Goal: Task Accomplishment & Management: Use online tool/utility

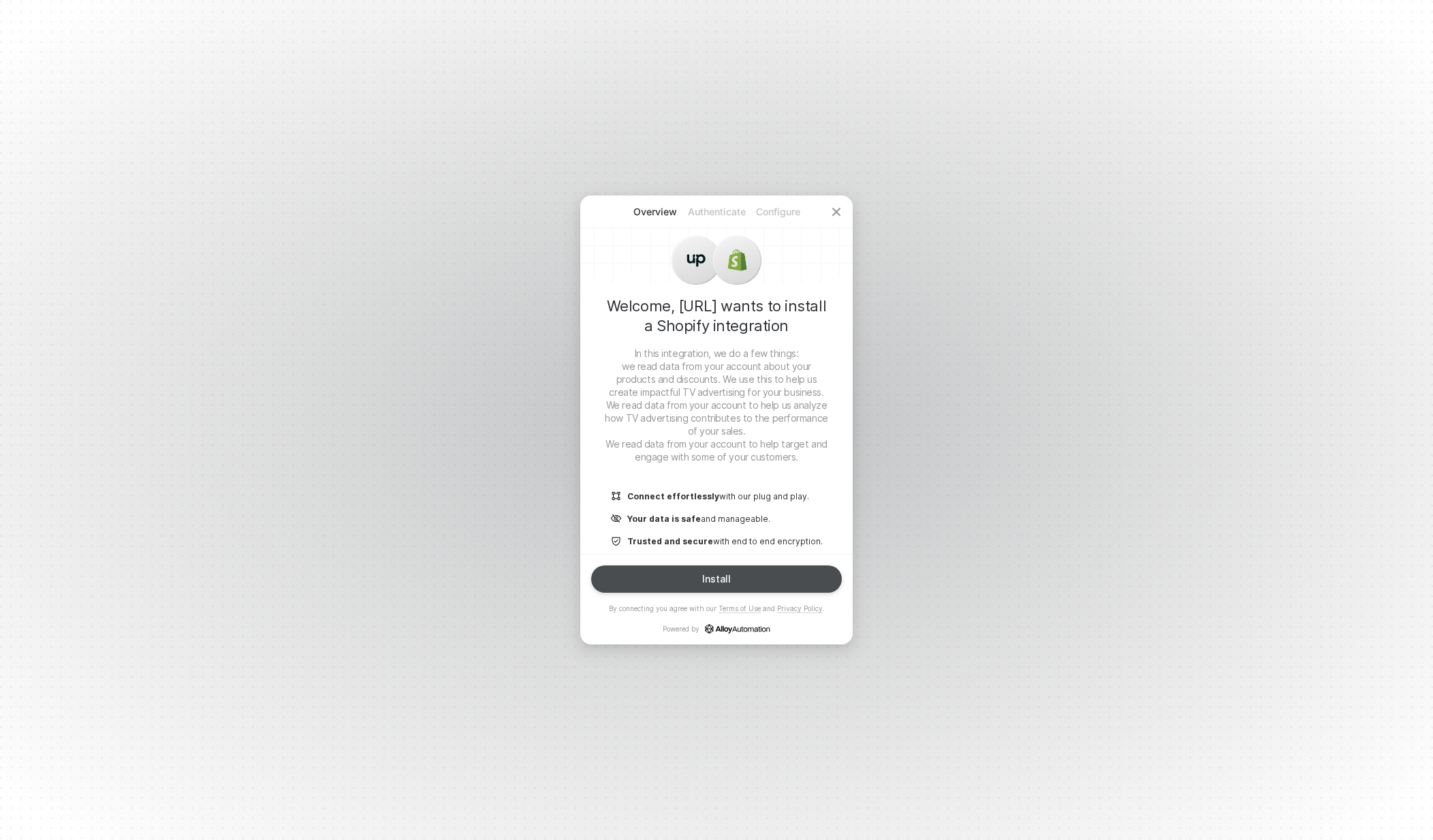
drag, startPoint x: 774, startPoint y: 577, endPoint x: 788, endPoint y: 582, distance: 14.9
click at [774, 577] on button "Install" at bounding box center [716, 578] width 250 height 27
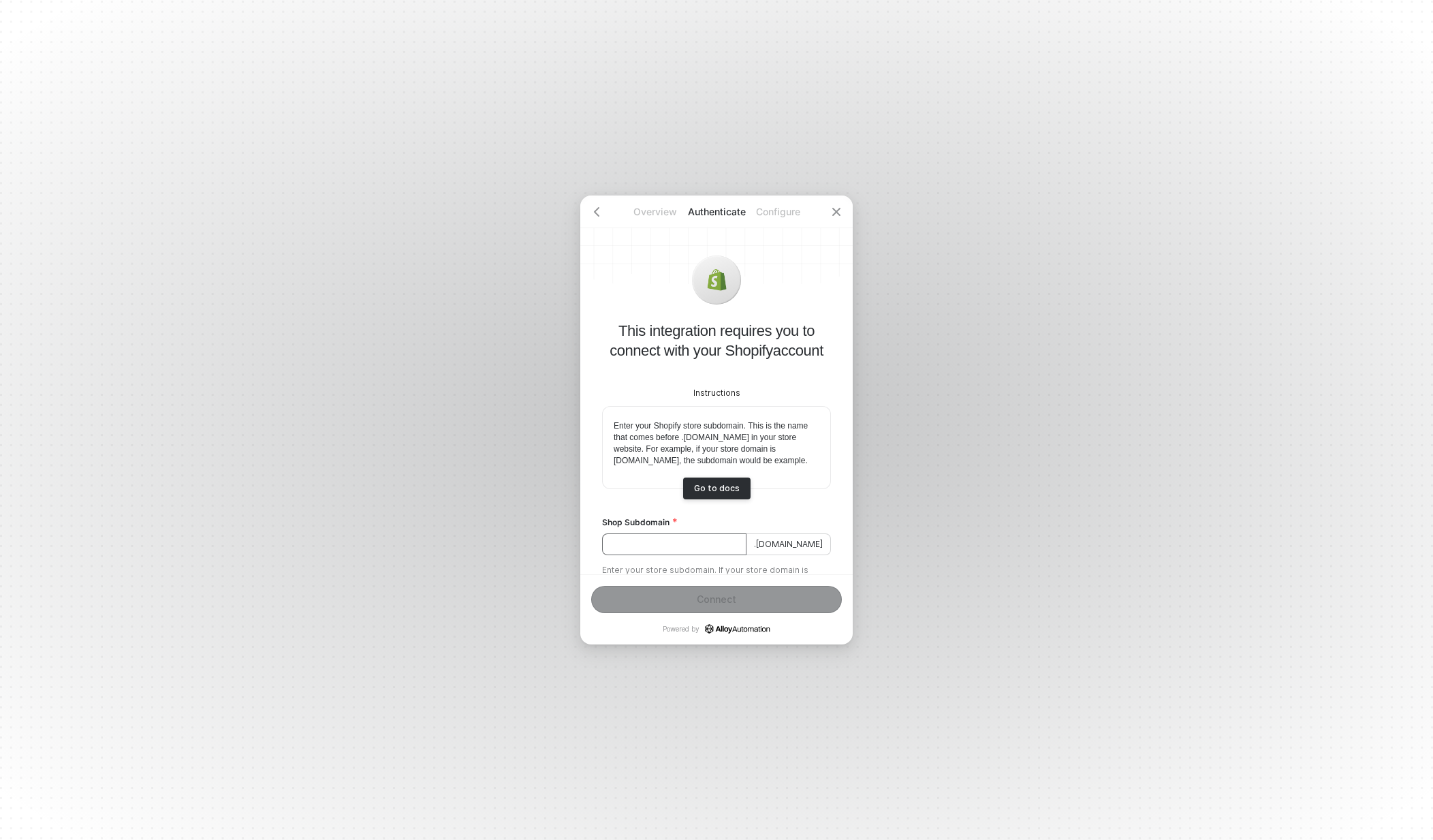
click at [675, 554] on input "Shop Subdomain" at bounding box center [674, 544] width 145 height 22
type input "hammer-made"
click at [717, 594] on div "Connect" at bounding box center [716, 599] width 39 height 11
